Goal: Transaction & Acquisition: Purchase product/service

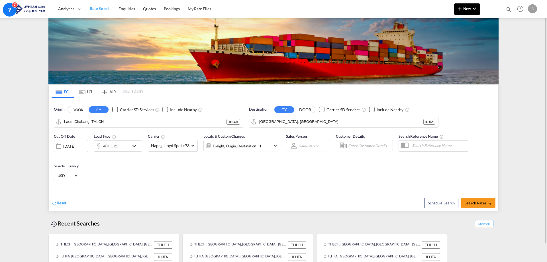
click at [469, 10] on span "New" at bounding box center [466, 8] width 21 height 5
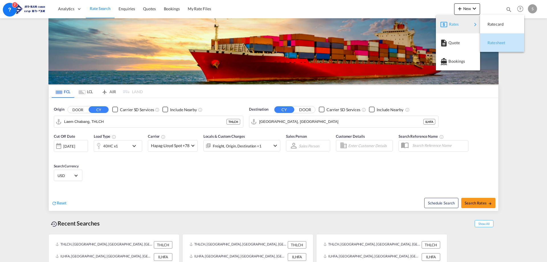
click at [496, 40] on div "Ratesheet" at bounding box center [497, 43] width 21 height 14
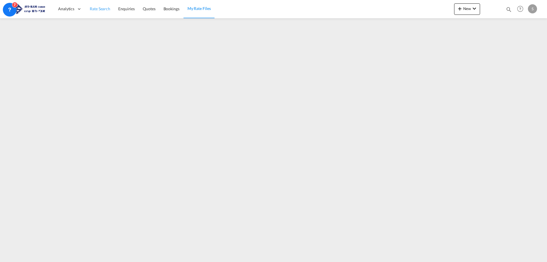
click at [100, 10] on span "Rate Search" at bounding box center [100, 8] width 21 height 5
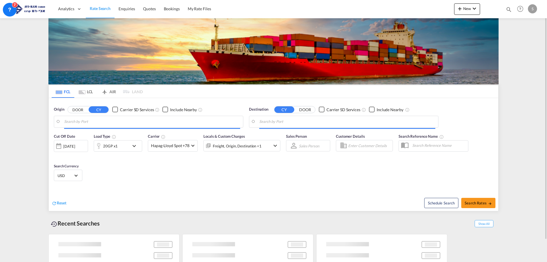
click at [88, 93] on md-tab-item "LCL" at bounding box center [85, 91] width 23 height 13
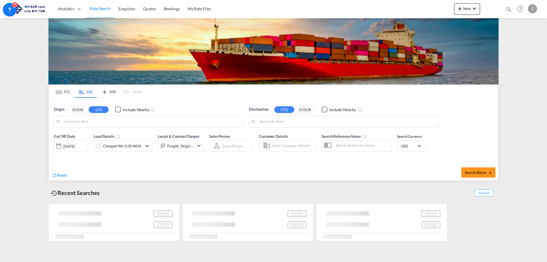
type input "Jiangmen, GD, CNJMN"
type input "Ashdod, ILASH"
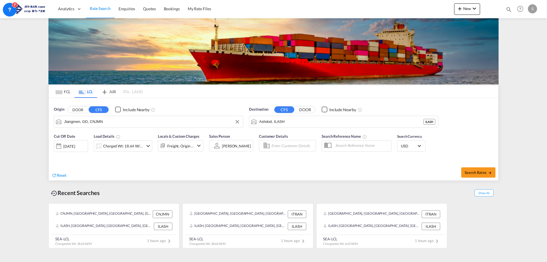
click at [102, 120] on input "Jiangmen, GD, CNJMN" at bounding box center [152, 121] width 176 height 9
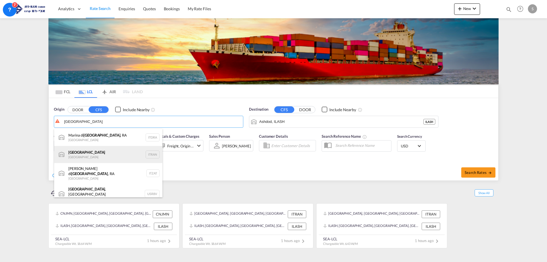
click at [94, 158] on div "Ravenna [GEOGRAPHIC_DATA] ITRAN" at bounding box center [108, 154] width 108 height 17
type input "[GEOGRAPHIC_DATA], ITRAN"
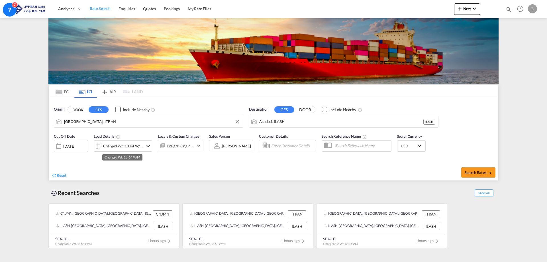
click at [132, 148] on div "Charged Wt: 18.64 W/M" at bounding box center [123, 146] width 40 height 8
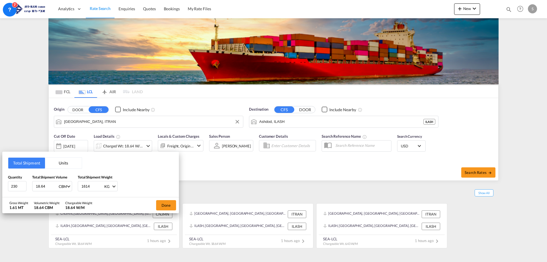
click at [60, 164] on button "Units" at bounding box center [63, 163] width 37 height 11
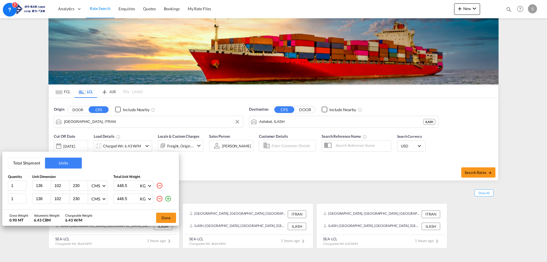
drag, startPoint x: 80, startPoint y: 186, endPoint x: 68, endPoint y: 186, distance: 11.4
click at [68, 186] on div "136 102 230 CMS CMS Inches" at bounding box center [69, 185] width 75 height 10
type input "197"
drag, startPoint x: 79, startPoint y: 199, endPoint x: 69, endPoint y: 199, distance: 10.0
click at [69, 199] on div "138 102 230 CMS CMS Inches" at bounding box center [69, 198] width 75 height 10
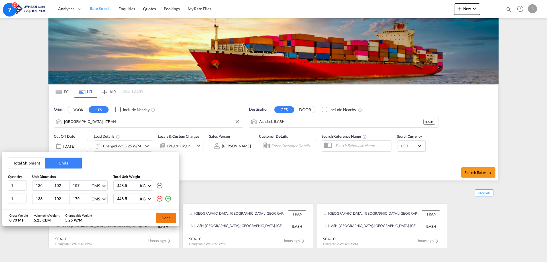
type input "179"
click at [165, 218] on button "Done" at bounding box center [166, 217] width 20 height 10
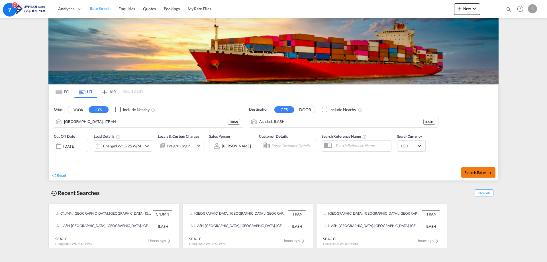
click at [479, 171] on span "Search Rates" at bounding box center [478, 172] width 27 height 5
type input "ITRAN to ILASH / [DATE]"
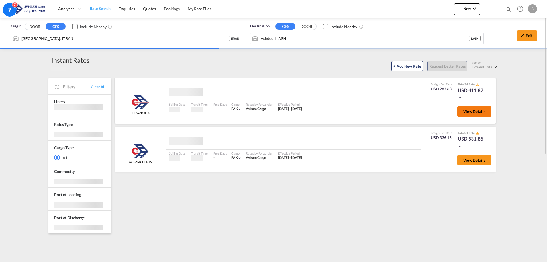
click at [470, 111] on span "View Details" at bounding box center [474, 111] width 22 height 5
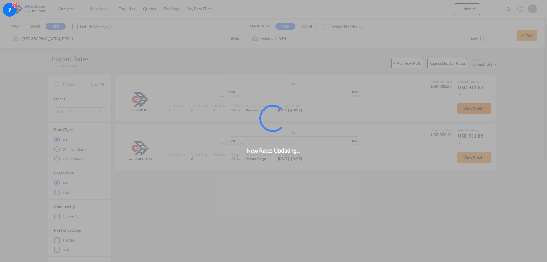
click at [487, 111] on div "New Rates Updating..." at bounding box center [273, 131] width 547 height 262
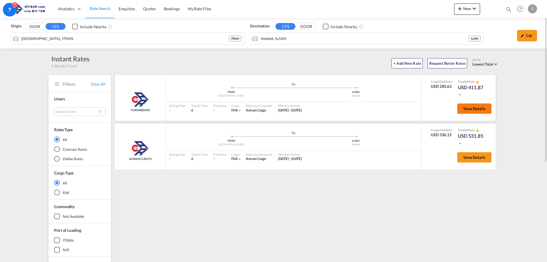
click at [486, 109] on button "View Details" at bounding box center [474, 108] width 34 height 10
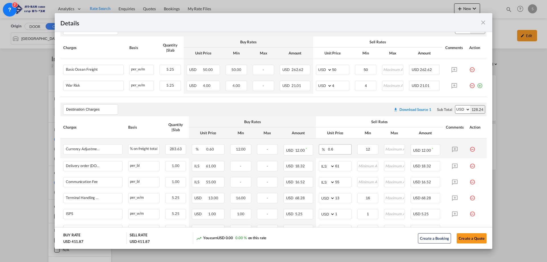
scroll to position [142, 0]
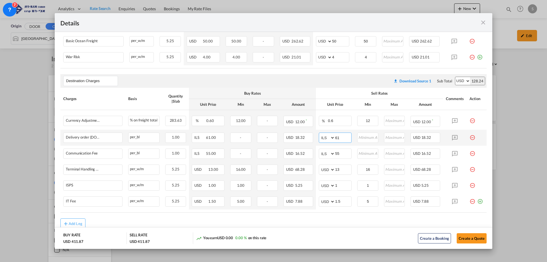
drag, startPoint x: 336, startPoint y: 137, endPoint x: 325, endPoint y: 137, distance: 10.5
click at [325, 137] on md-input-container "AED AFN ALL AMD ANG AOA ARS AUD AWG AZN BAM BBD BDT BGN BHD BIF BMD BND [PERSON…" at bounding box center [335, 137] width 33 height 10
type input "116"
type input "66"
type input "16"
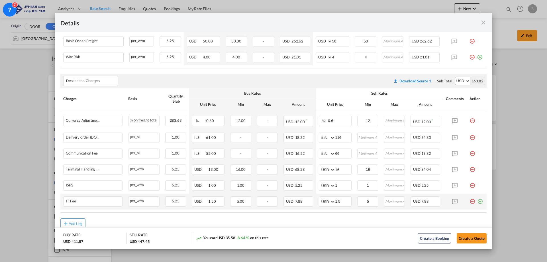
click at [477, 201] on md-icon "icon-plus-circle-outline green-400-fg" at bounding box center [480, 199] width 6 height 6
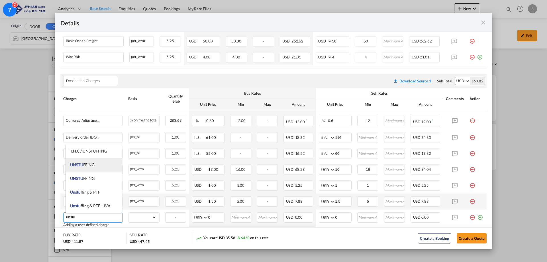
click at [99, 166] on li "UNSTU FFING" at bounding box center [94, 165] width 56 height 14
type input "UNSTUFFING"
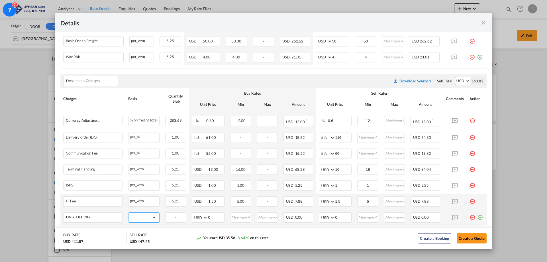
drag, startPoint x: 142, startPoint y: 220, endPoint x: 142, endPoint y: 216, distance: 3.1
click at [142, 219] on select "gross_weight volumetric_weight per_shipment per_bl per_km per_hawb per_kg flat …" at bounding box center [142, 216] width 28 height 9
select select "per_ton"
click at [128, 212] on select "gross_weight volumetric_weight per_shipment per_bl per_km per_hawb per_kg flat …" at bounding box center [142, 216] width 28 height 9
drag, startPoint x: 339, startPoint y: 217, endPoint x: 325, endPoint y: 216, distance: 13.4
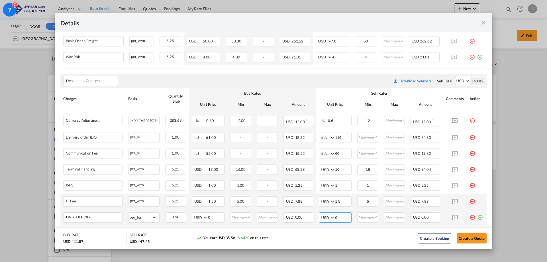
click at [325, 216] on md-input-container "AED AFN ALL AMD ANG AOA ARS AUD AWG AZN BAM BBD BDT BGN BHD BIF BMD BND BOB BRL…" at bounding box center [335, 217] width 33 height 10
type input "11.6"
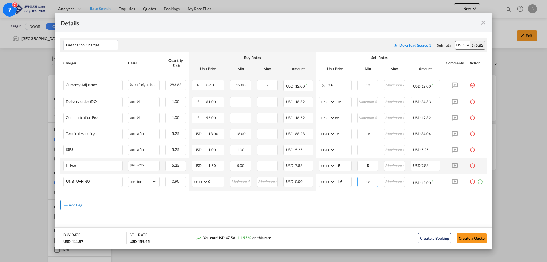
type input "12"
click at [74, 204] on div "Add Leg" at bounding box center [76, 204] width 14 height 3
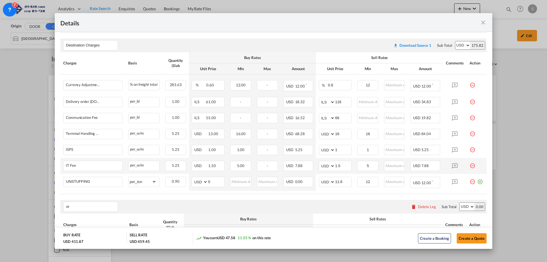
type input "o"
click at [91, 155] on span "Origin Charges" at bounding box center [83, 154] width 26 height 5
type input "Origin Charges"
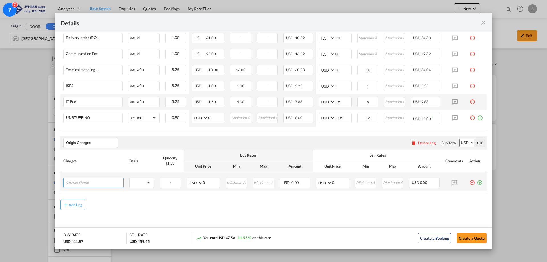
click at [95, 180] on input "Charge Name" at bounding box center [94, 182] width 57 height 9
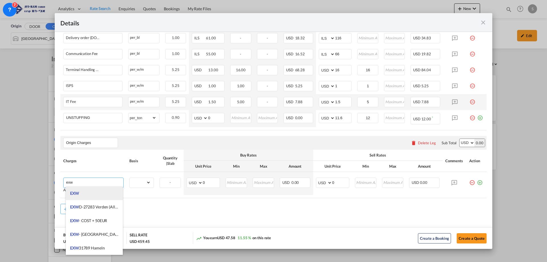
click at [91, 193] on li "EXW" at bounding box center [94, 193] width 57 height 14
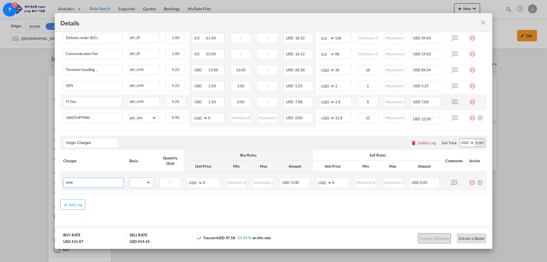
type input "EXW"
click at [141, 183] on select "gross_weight volumetric_weight per_shipment per_bl per_km per_hawb per_kg flat …" at bounding box center [140, 182] width 21 height 9
select select "per_shipment"
click at [130, 178] on select "gross_weight volumetric_weight per_shipment per_bl per_km per_hawb per_kg flat …" at bounding box center [140, 182] width 21 height 9
click at [320, 182] on select "AED AFN ALL AMD ANG AOA ARS AUD AWG AZN BAM BBD BDT BGN BHD BIF BMD BND BOB BRL…" at bounding box center [324, 183] width 15 height 8
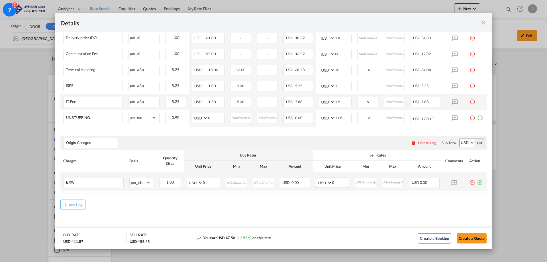
select select "string:EUR"
click at [317, 179] on select "AED AFN ALL AMD ANG AOA ARS AUD AWG AZN BAM BBD BDT BGN BHD BIF BMD BND BOB BRL…" at bounding box center [324, 183] width 15 height 8
drag, startPoint x: 330, startPoint y: 183, endPoint x: 326, endPoint y: 183, distance: 4.0
click at [326, 183] on md-input-container "AED AFN ALL AMD ANG AOA ARS AUD AWG AZN BAM BBD BDT BGN BHD BIF BMD BND BOB BRL…" at bounding box center [332, 182] width 33 height 10
type input "360"
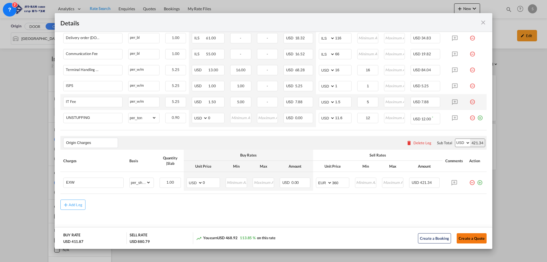
click at [471, 238] on button "Create a Quote" at bounding box center [472, 238] width 30 height 10
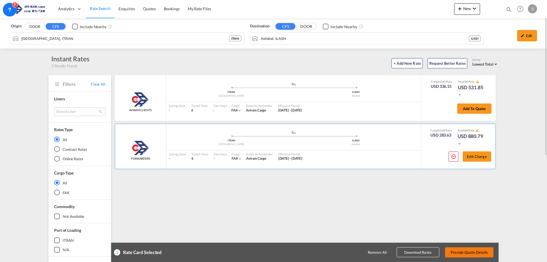
click at [477, 250] on button "Provide Quote Details" at bounding box center [469, 252] width 48 height 10
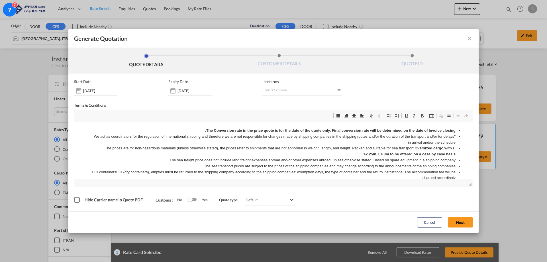
scroll to position [0, 0]
click at [274, 91] on md-select "Select Incoterms EXW - import Ex Works CIP - export Carriage and Insurance Paid…" at bounding box center [302, 90] width 80 height 10
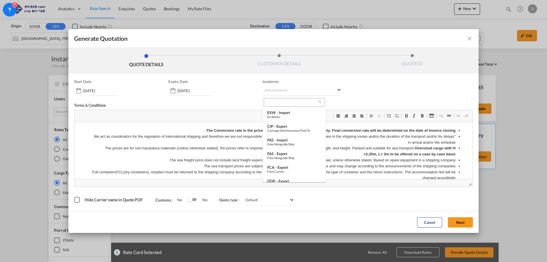
click at [292, 114] on div "EXW - import" at bounding box center [294, 112] width 54 height 5
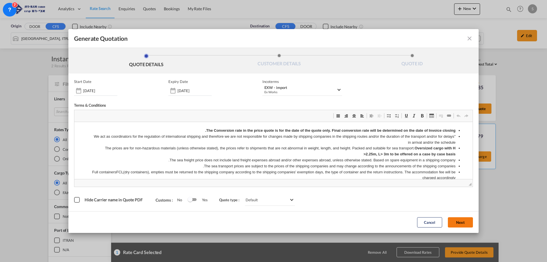
click at [463, 224] on button "Next" at bounding box center [460, 222] width 25 height 10
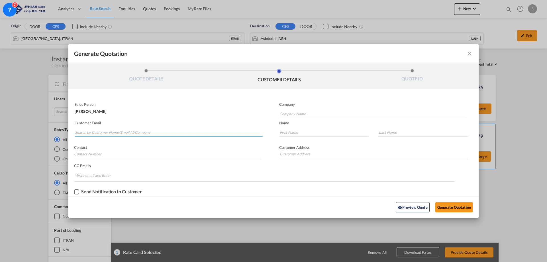
click at [101, 130] on input "Search by Customer Name/Email Id/Company" at bounding box center [169, 132] width 188 height 9
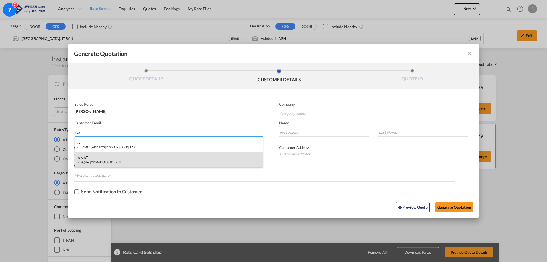
type input "rbx"
click at [111, 159] on div "ANAT . anat@ rbx .[DOMAIN_NAME] null" at bounding box center [169, 159] width 188 height 15
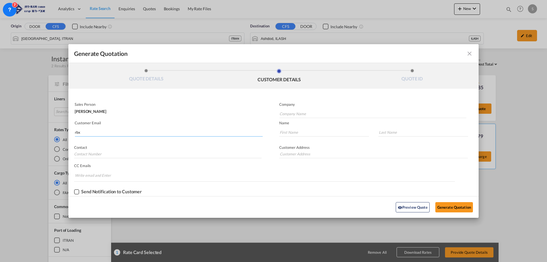
type input "R.B.X. INTERNATIONAL"
type input "[EMAIL_ADDRESS][DOMAIN_NAME]"
type input "ANAT"
type input "."
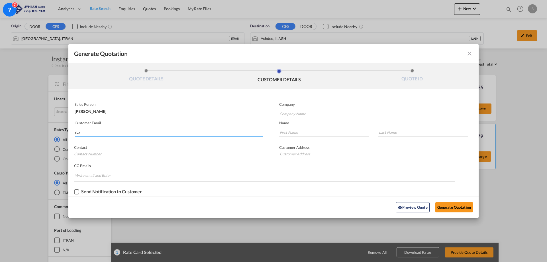
type input "."
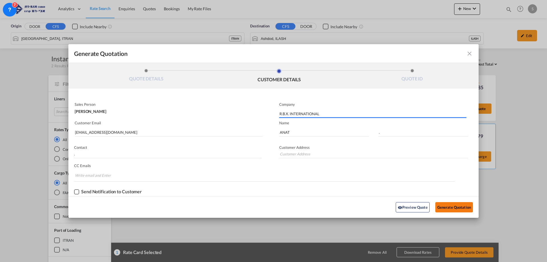
click at [455, 207] on button "Generate Quotation" at bounding box center [454, 207] width 38 height 10
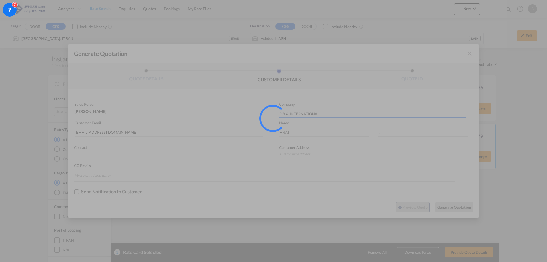
type input "."
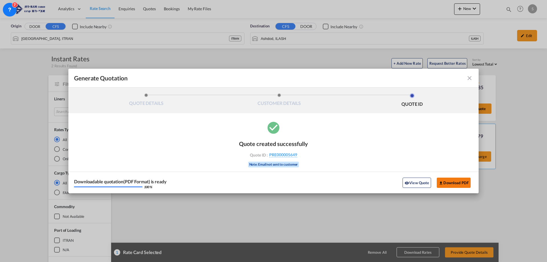
click at [446, 186] on button "Download PDF" at bounding box center [454, 182] width 34 height 10
